Goal: Task Accomplishment & Management: Use online tool/utility

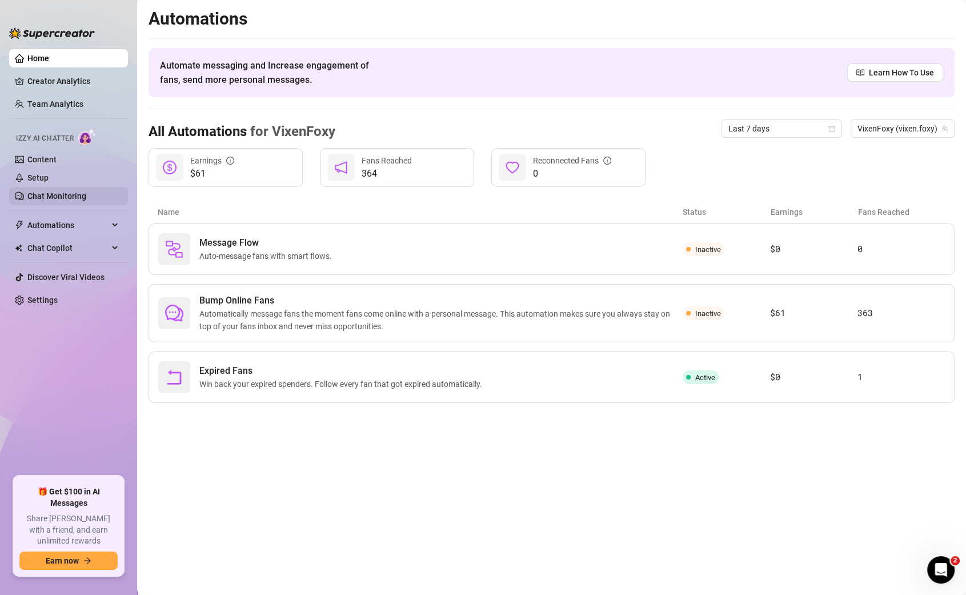
click at [68, 196] on link "Chat Monitoring" at bounding box center [56, 195] width 59 height 9
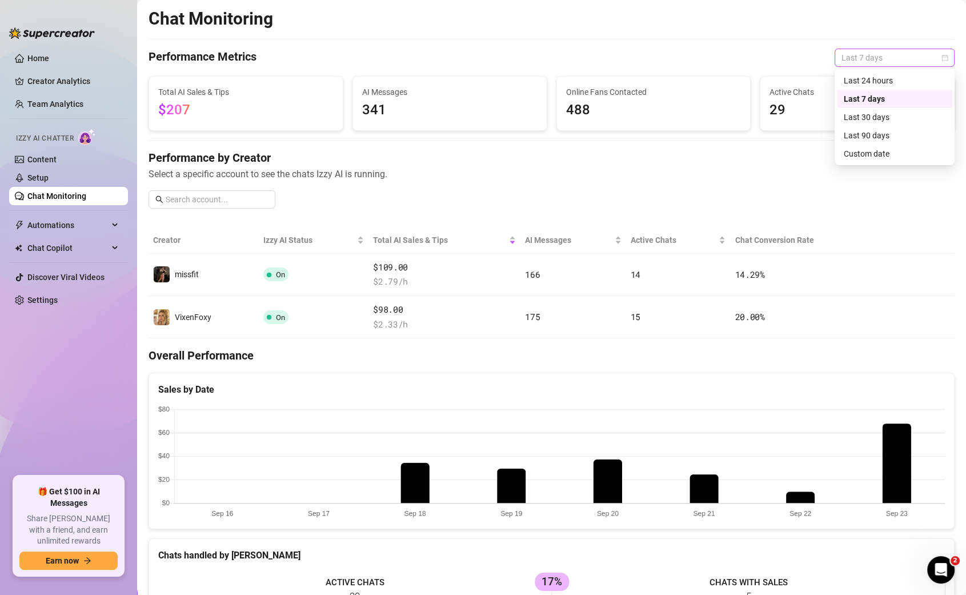
click at [878, 54] on span "Last 7 days" at bounding box center [895, 57] width 106 height 17
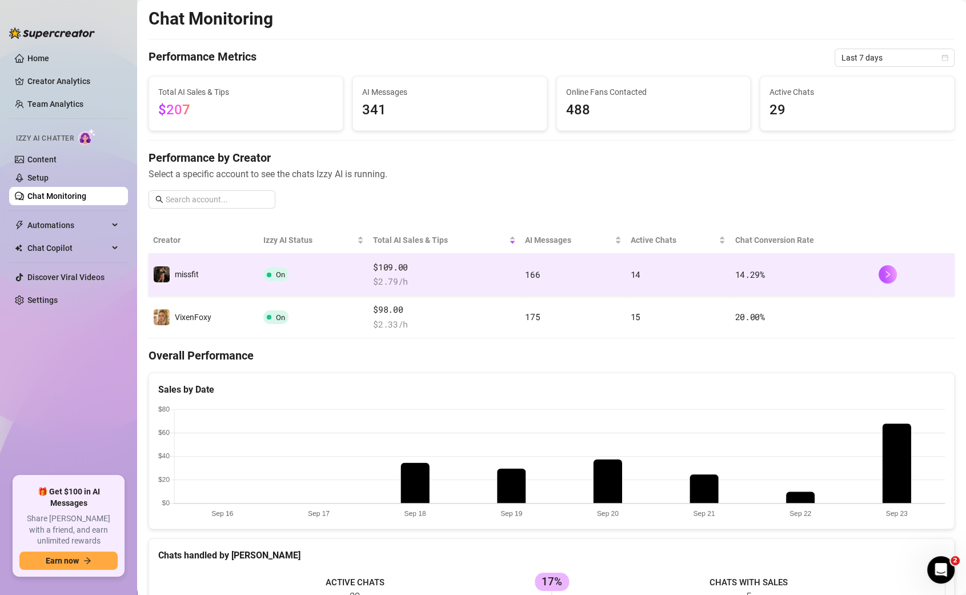
click at [737, 275] on span "14.29 %" at bounding box center [750, 274] width 30 height 11
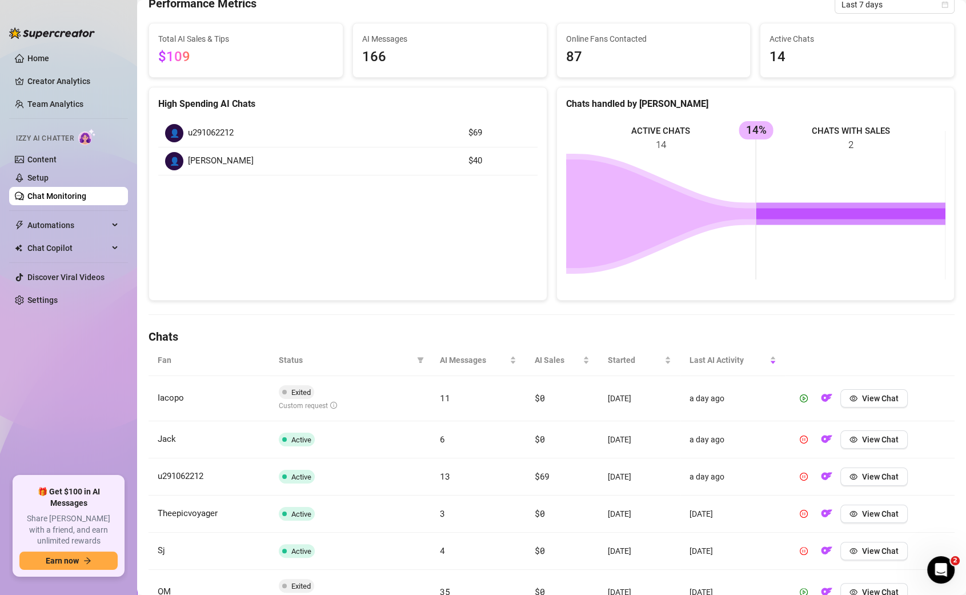
scroll to position [103, 0]
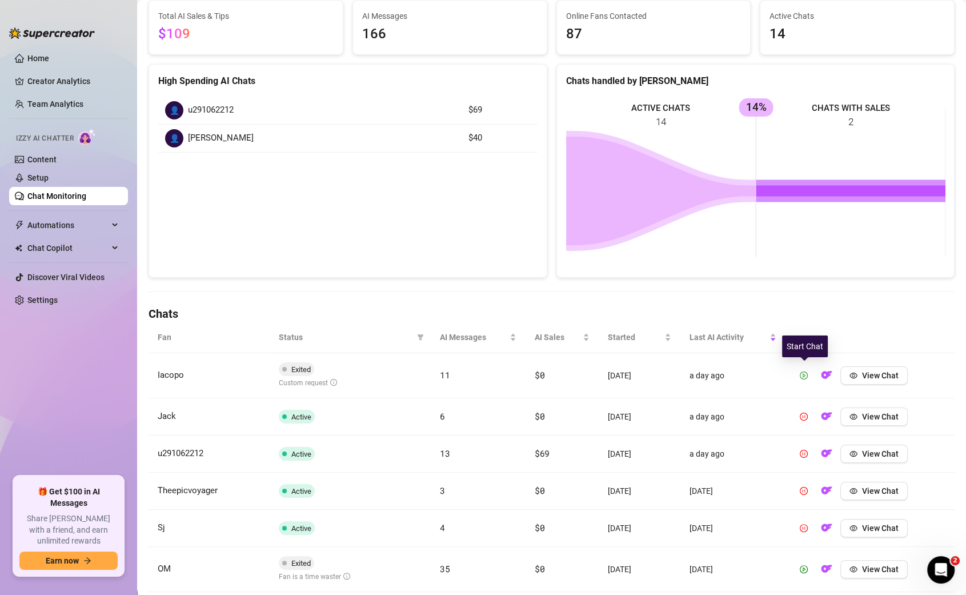
click at [806, 371] on icon "play-circle" at bounding box center [804, 375] width 8 height 8
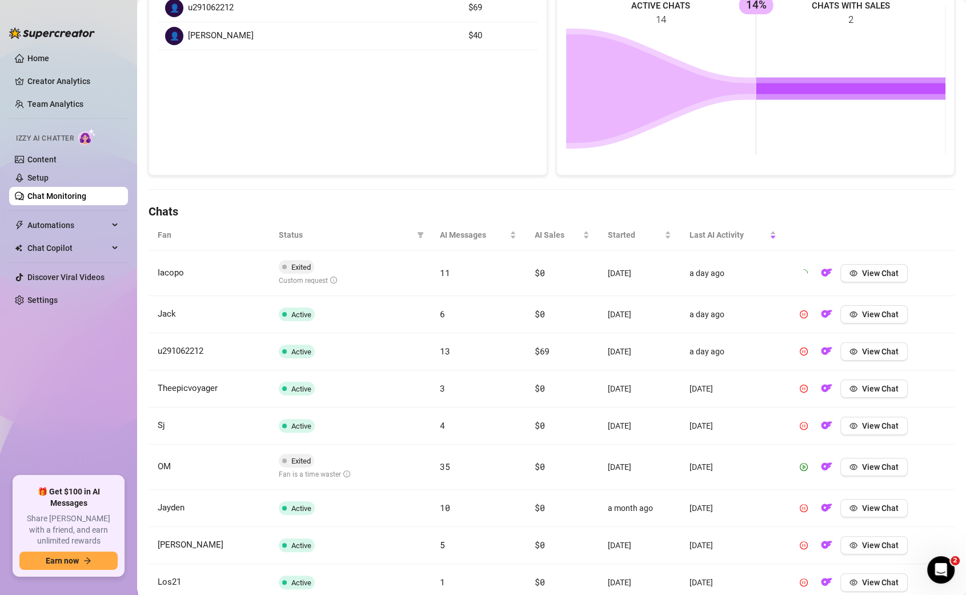
scroll to position [213, 0]
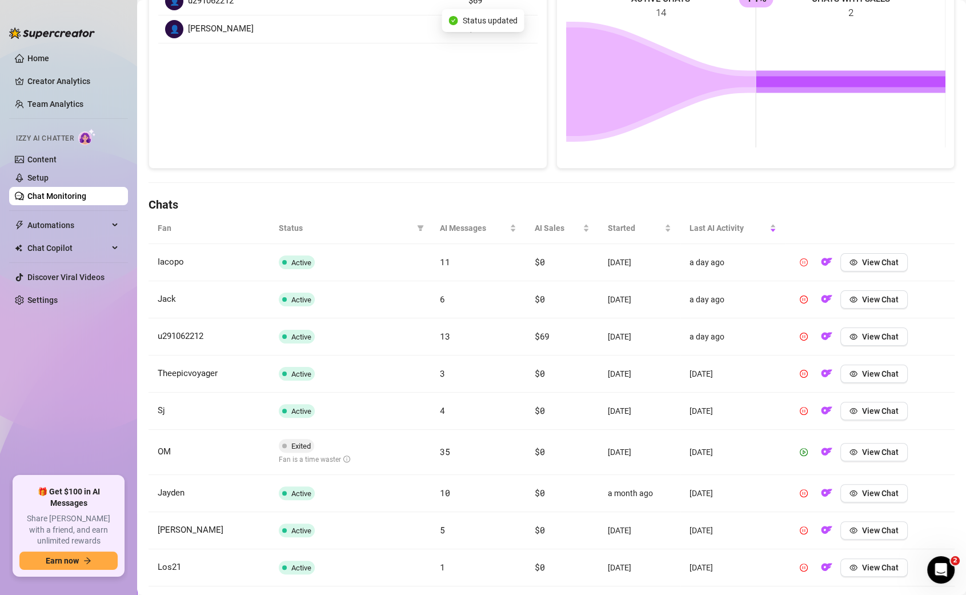
click at [807, 458] on td "View Chat" at bounding box center [870, 452] width 169 height 45
click at [807, 443] on button "button" at bounding box center [804, 452] width 18 height 18
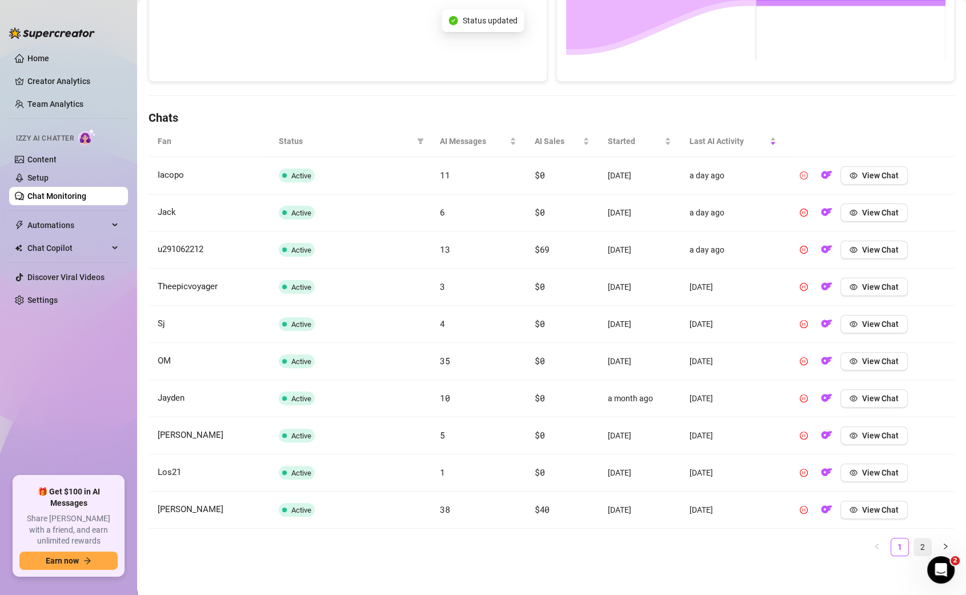
click at [927, 544] on link "2" at bounding box center [922, 546] width 17 height 17
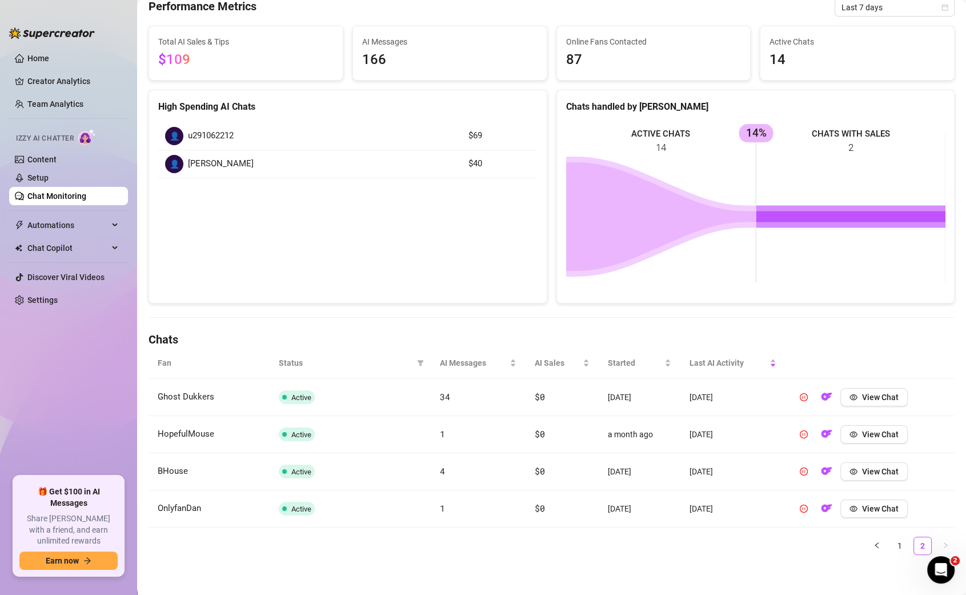
scroll to position [0, 0]
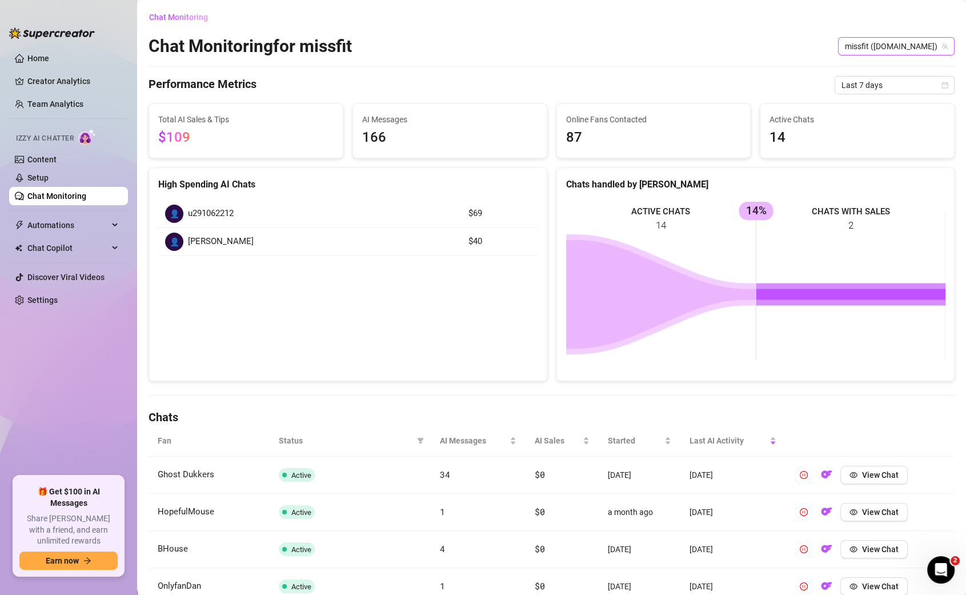
click at [909, 47] on span "missfit ([DOMAIN_NAME])" at bounding box center [896, 46] width 103 height 17
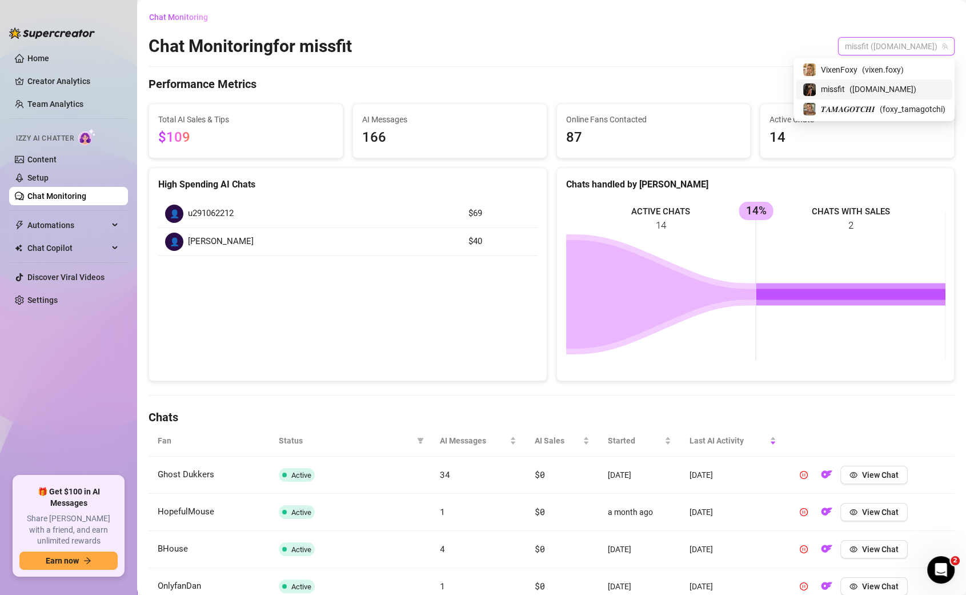
click at [892, 93] on div "missfit ( [DOMAIN_NAME] )" at bounding box center [874, 89] width 143 height 14
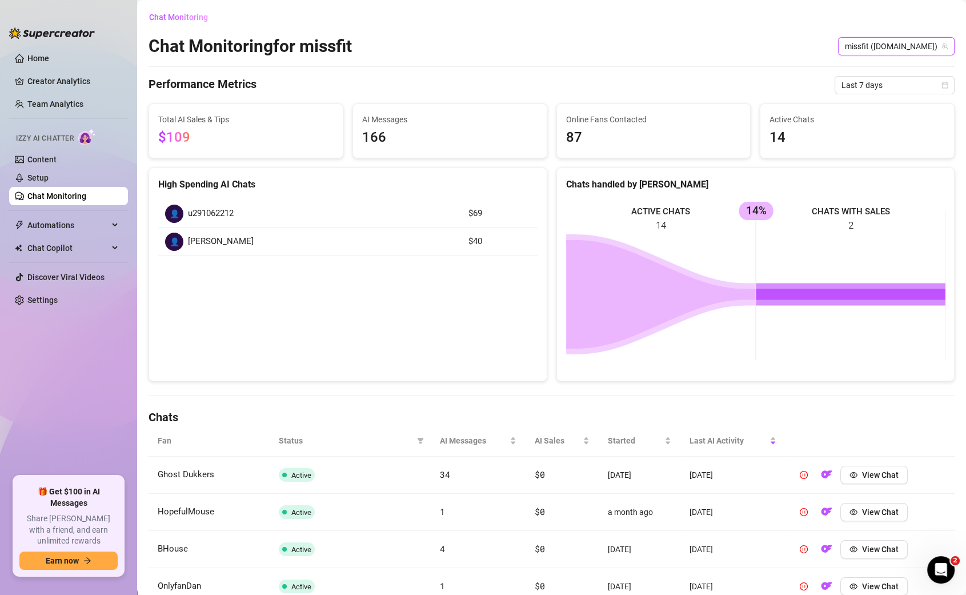
click at [921, 41] on span "missfit ([DOMAIN_NAME])" at bounding box center [896, 46] width 103 height 17
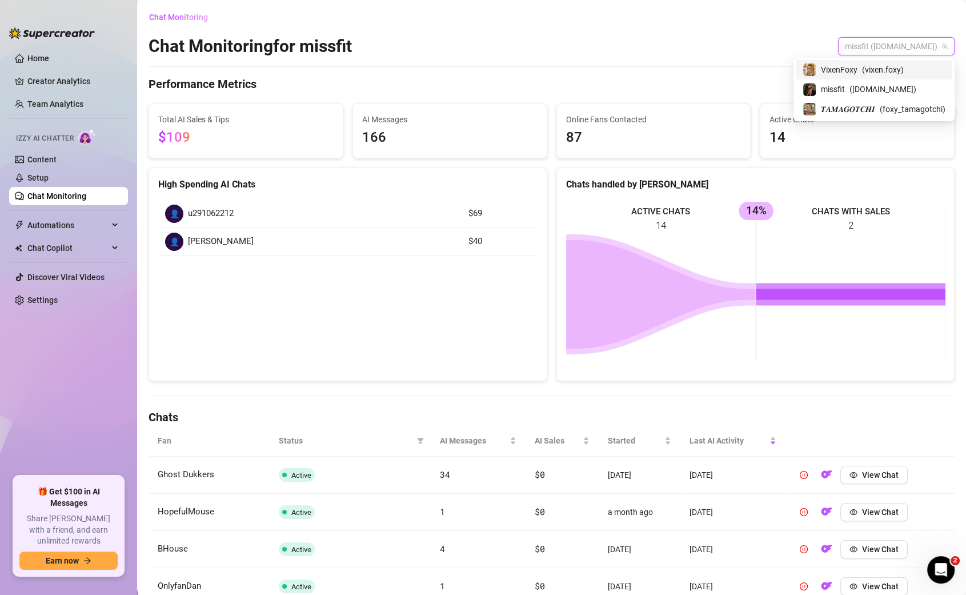
click at [892, 74] on span "( vixen.foxy )" at bounding box center [883, 69] width 42 height 13
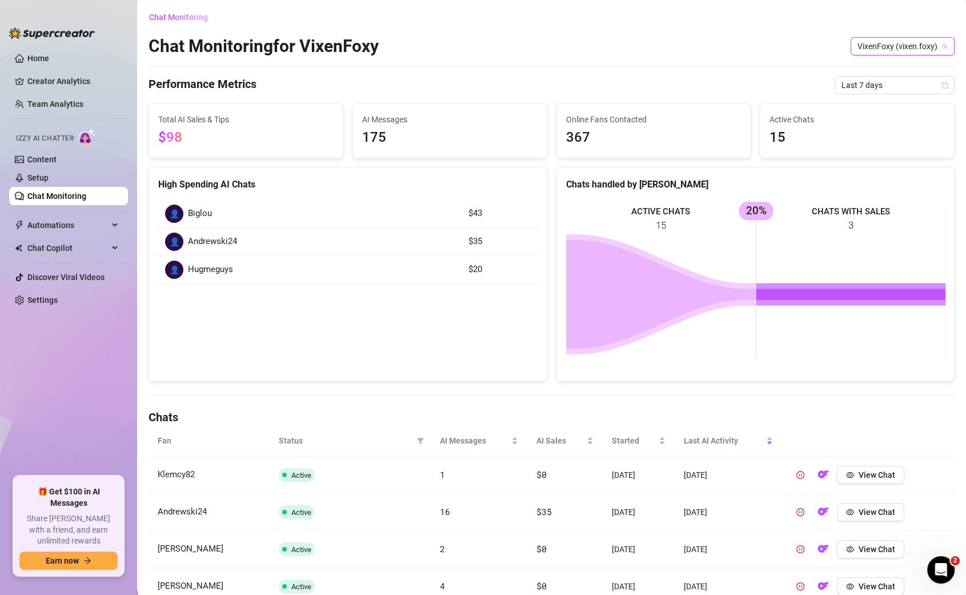
scroll to position [115, 0]
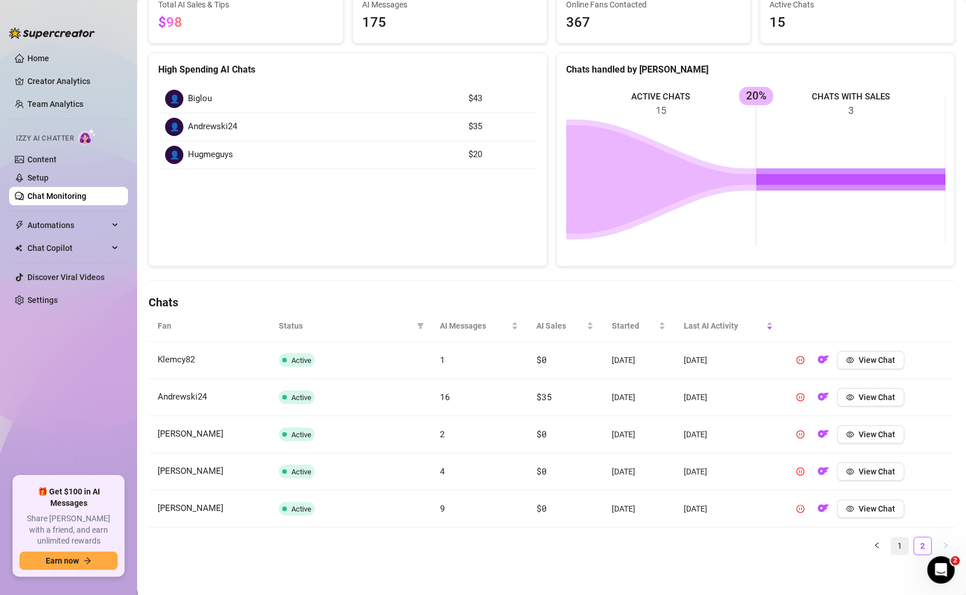
click at [905, 541] on link "1" at bounding box center [899, 545] width 17 height 17
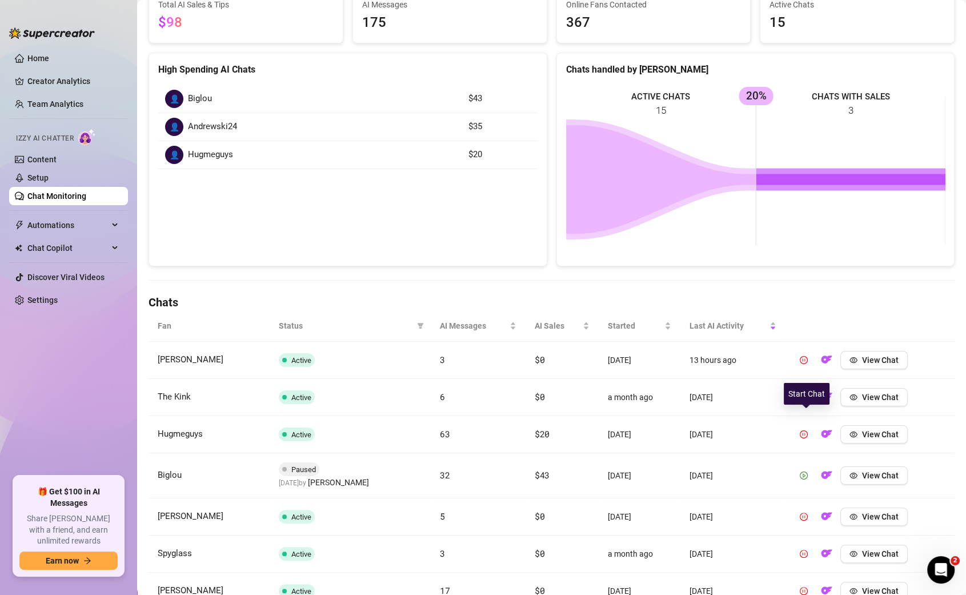
scroll to position [307, 0]
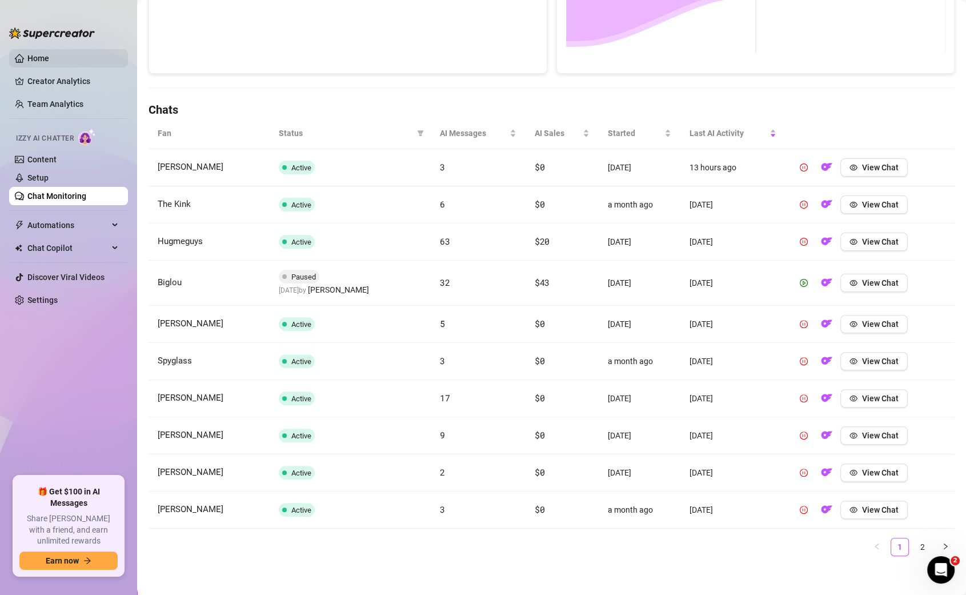
click at [30, 61] on link "Home" at bounding box center [38, 58] width 22 height 9
